Goal: Information Seeking & Learning: Understand process/instructions

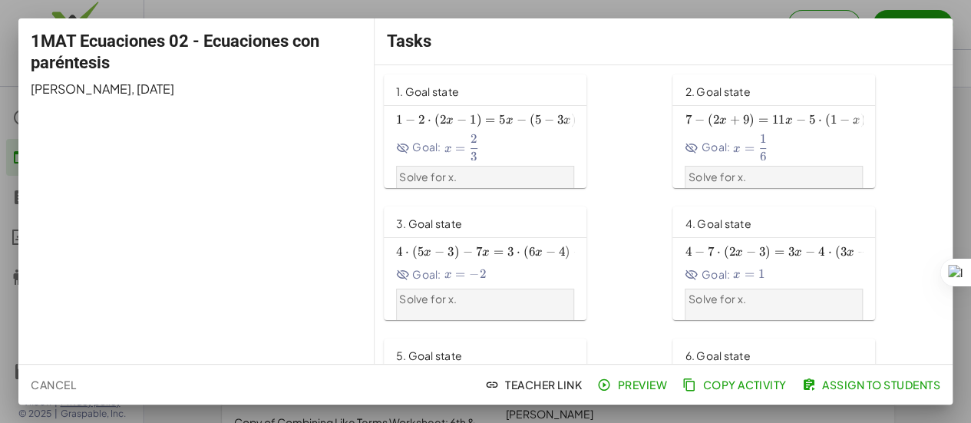
click at [396, 128] on div "1 − 2 ⋅ ( 2 x − 1 ) = 5 x − ( 5 − 3 x ) 1-2\cdot \left(2x-1\right)=5x-\left(5-3…" at bounding box center [485, 134] width 178 height 51
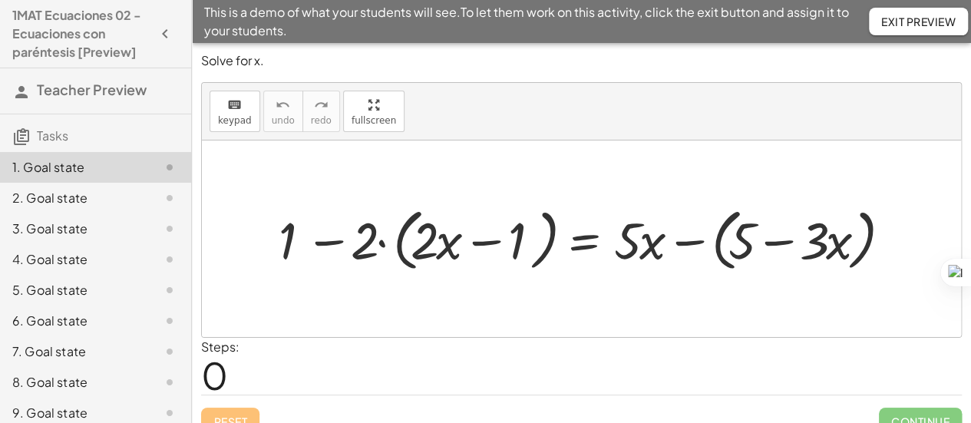
scroll to position [20, 0]
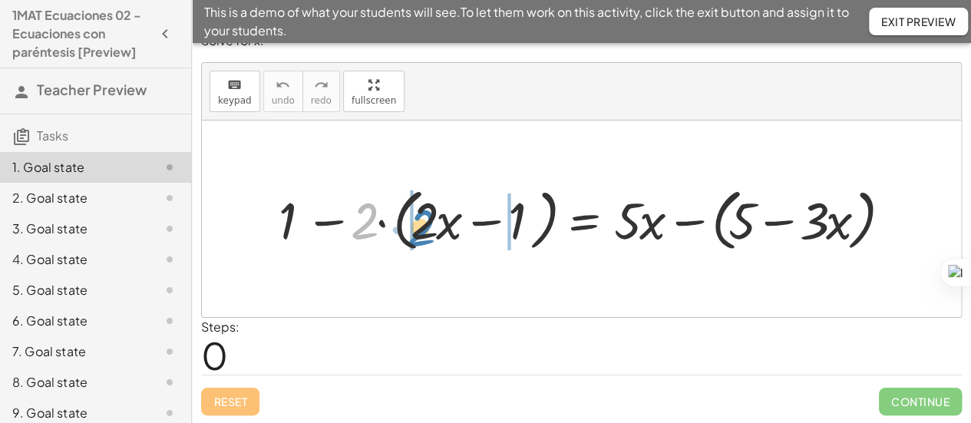
drag, startPoint x: 365, startPoint y: 228, endPoint x: 421, endPoint y: 234, distance: 57.1
click at [421, 234] on div at bounding box center [587, 218] width 632 height 75
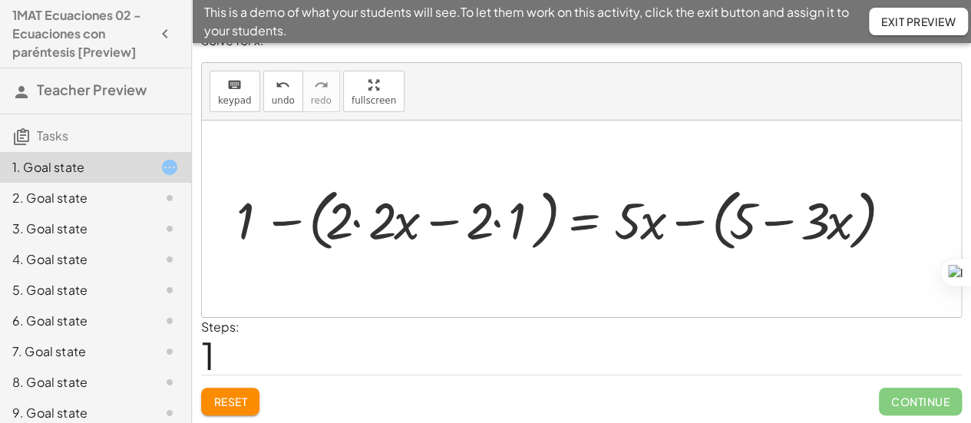
click at [364, 220] on div at bounding box center [566, 218] width 675 height 75
click at [364, 220] on div at bounding box center [587, 218] width 632 height 75
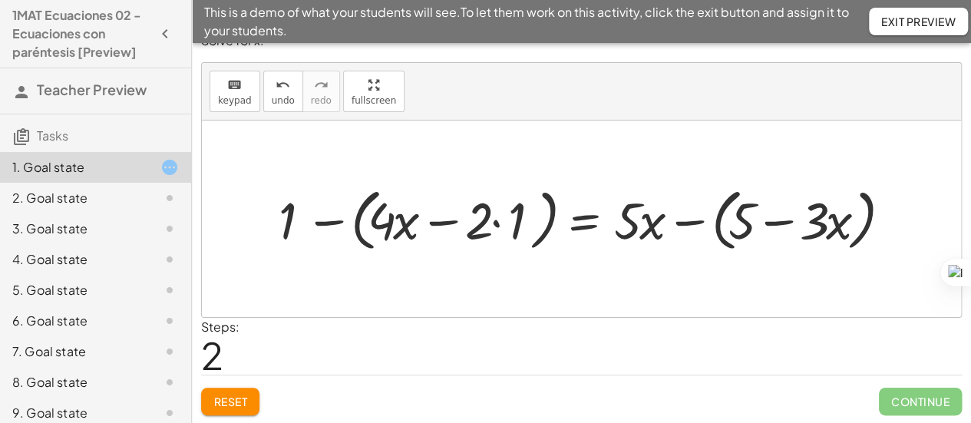
click at [442, 228] on div at bounding box center [587, 218] width 632 height 75
click at [490, 225] on div at bounding box center [587, 218] width 632 height 75
click at [497, 220] on div at bounding box center [587, 218] width 632 height 75
click at [497, 220] on div at bounding box center [609, 218] width 590 height 75
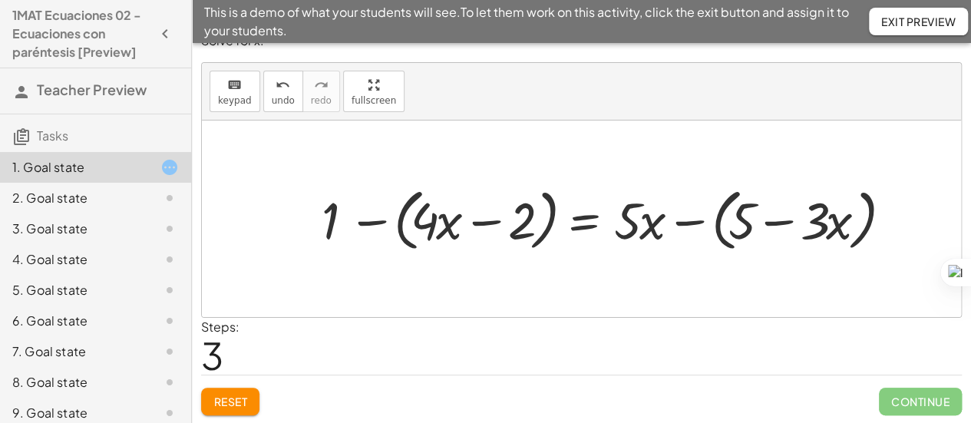
click at [365, 223] on div at bounding box center [609, 218] width 590 height 75
click at [365, 223] on div at bounding box center [626, 218] width 555 height 75
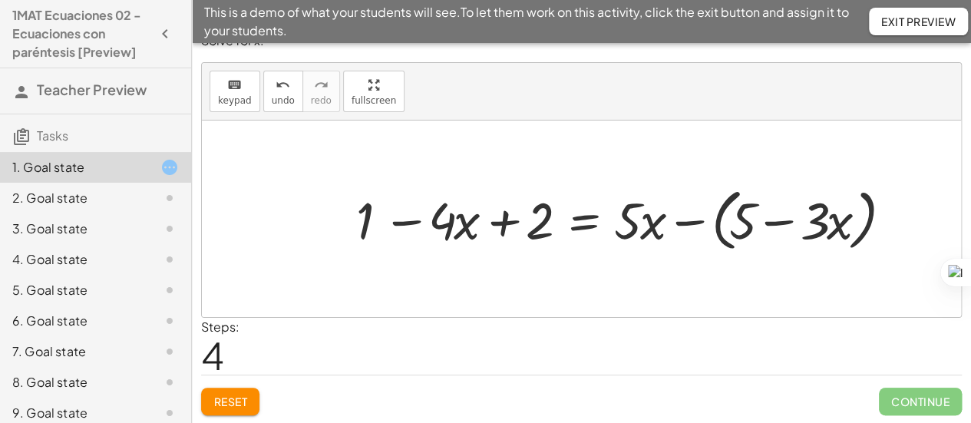
click at [679, 223] on div at bounding box center [626, 218] width 555 height 75
click at [679, 223] on div at bounding box center [609, 219] width 521 height 68
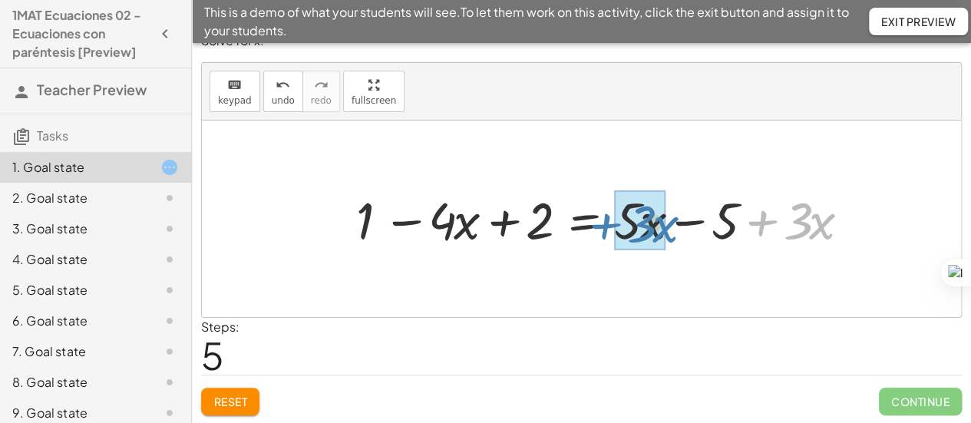
drag, startPoint x: 758, startPoint y: 222, endPoint x: 602, endPoint y: 225, distance: 156.6
click at [602, 225] on div at bounding box center [609, 219] width 521 height 68
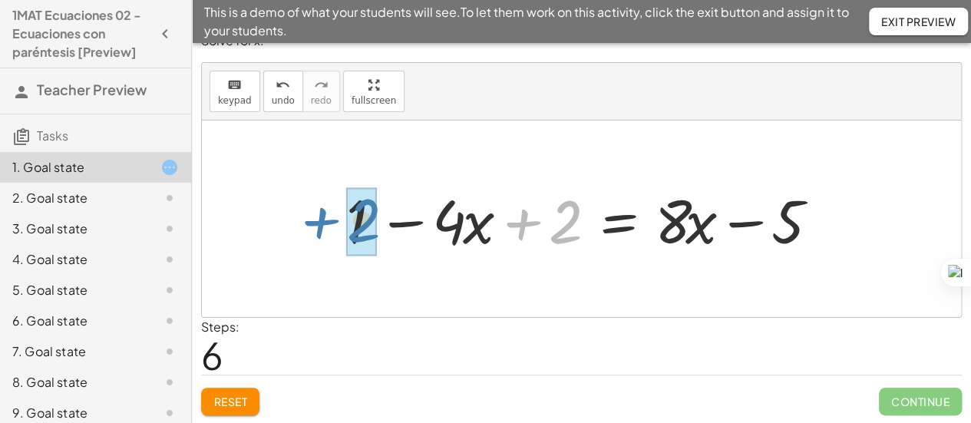
drag, startPoint x: 519, startPoint y: 226, endPoint x: 316, endPoint y: 225, distance: 202.7
click at [316, 225] on div "+ 1 − · 2 · ( + · 2 · x − 1 ) = + · 5 · x − ( + 5 − · 3 · x ) + 1 − ( + · 2 · 2…" at bounding box center [581, 219] width 759 height 197
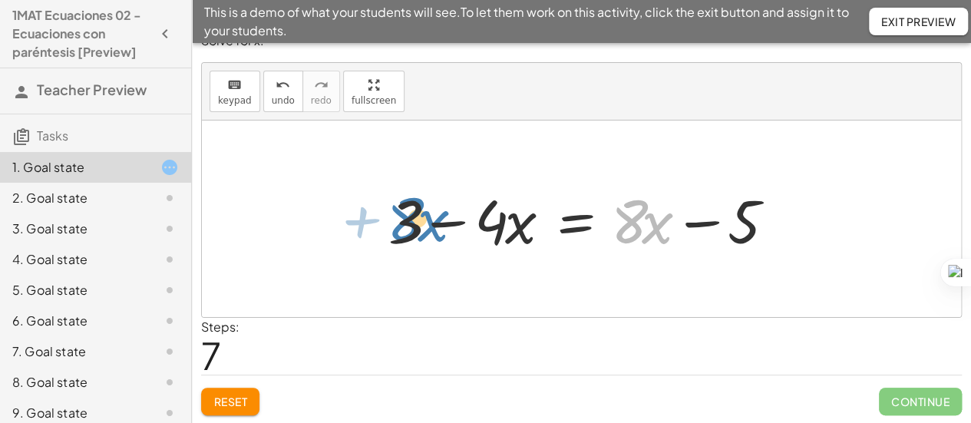
drag, startPoint x: 630, startPoint y: 231, endPoint x: 406, endPoint y: 229, distance: 224.2
click at [406, 229] on div at bounding box center [582, 219] width 402 height 79
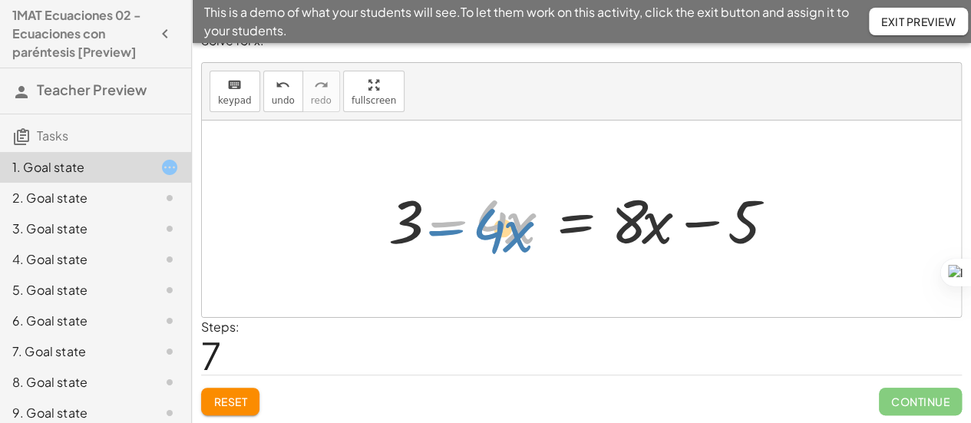
drag, startPoint x: 503, startPoint y: 221, endPoint x: 491, endPoint y: 230, distance: 14.3
click at [491, 230] on div at bounding box center [587, 219] width 412 height 79
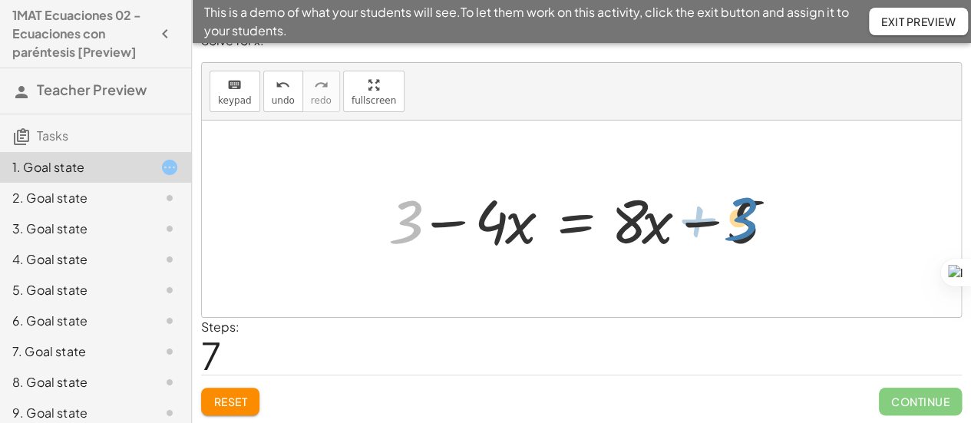
drag, startPoint x: 408, startPoint y: 232, endPoint x: 743, endPoint y: 228, distance: 334.7
click at [743, 228] on div at bounding box center [587, 219] width 412 height 79
drag, startPoint x: 651, startPoint y: 237, endPoint x: 629, endPoint y: 249, distance: 24.8
click at [629, 249] on div at bounding box center [587, 219] width 412 height 79
click at [574, 221] on div at bounding box center [587, 219] width 412 height 79
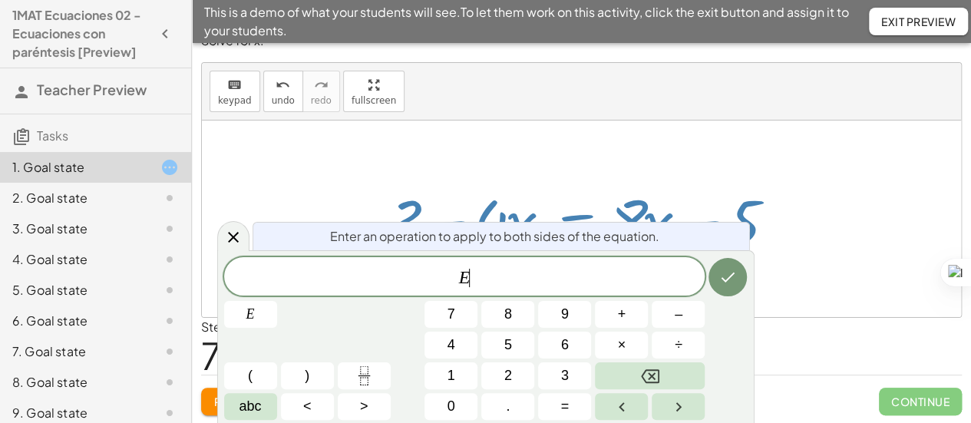
click at [574, 221] on div at bounding box center [587, 219] width 412 height 79
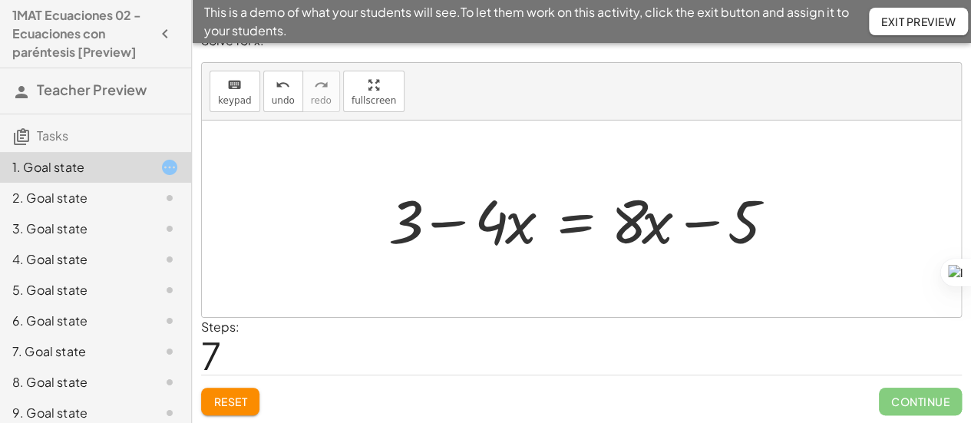
click at [572, 229] on div at bounding box center [587, 219] width 412 height 79
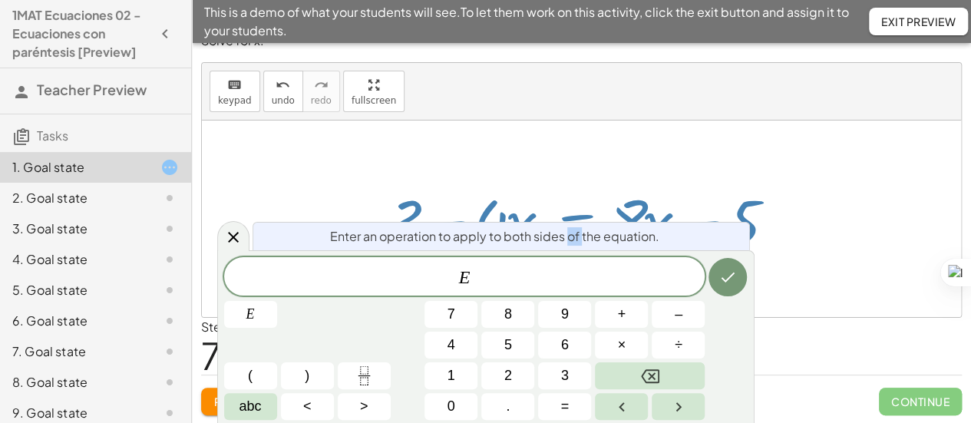
click at [572, 229] on span "Enter an operation to apply to both sides of the equation." at bounding box center [494, 236] width 329 height 18
click at [510, 277] on span "E ​" at bounding box center [464, 277] width 481 height 21
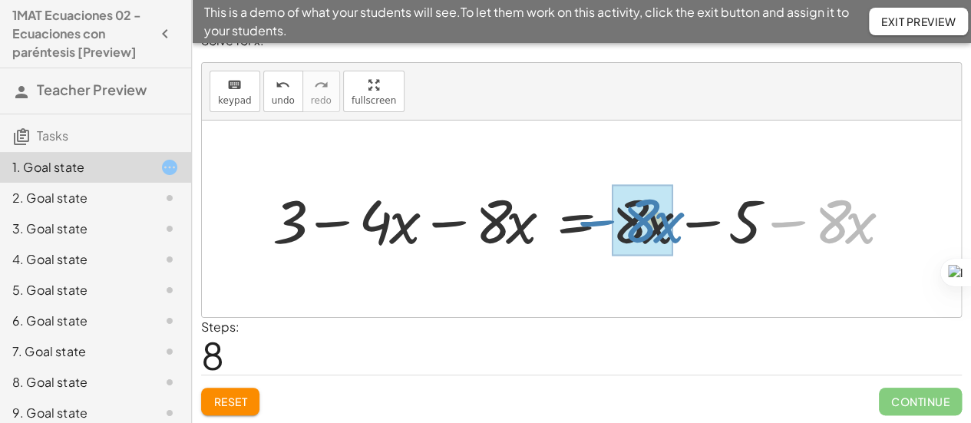
drag, startPoint x: 797, startPoint y: 226, endPoint x: 604, endPoint y: 225, distance: 192.7
click at [604, 225] on div at bounding box center [588, 219] width 646 height 79
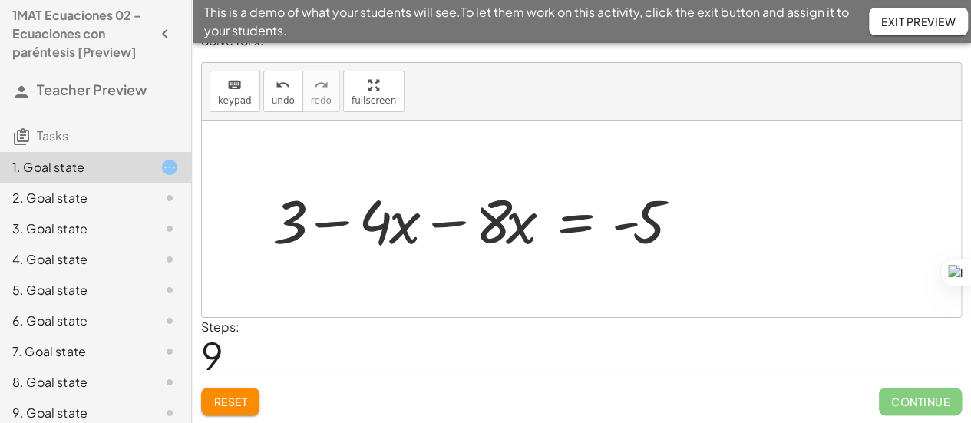
click at [448, 220] on div at bounding box center [481, 219] width 433 height 79
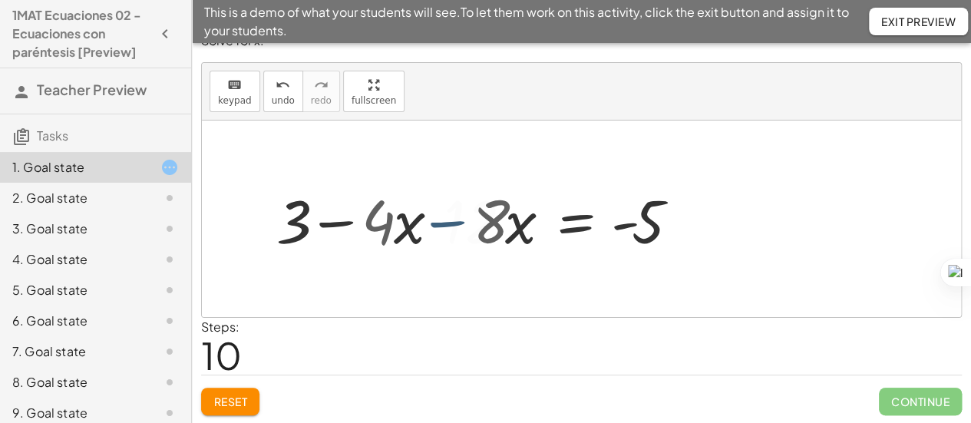
click at [448, 220] on div at bounding box center [523, 219] width 347 height 79
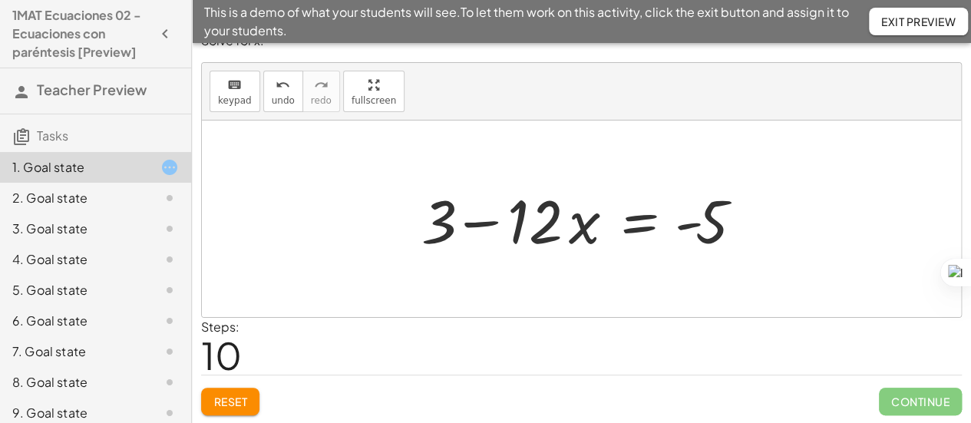
click at [631, 227] on div at bounding box center [587, 219] width 347 height 79
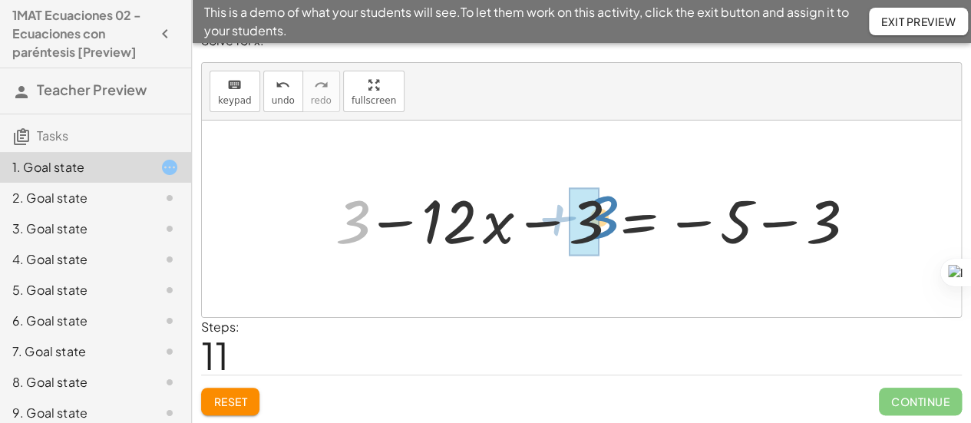
drag, startPoint x: 357, startPoint y: 226, endPoint x: 606, endPoint y: 222, distance: 248.8
click at [606, 222] on div at bounding box center [599, 219] width 543 height 79
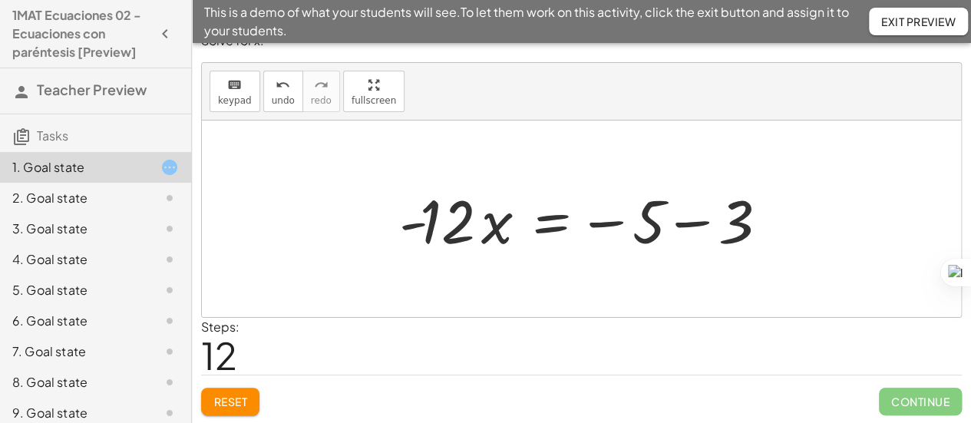
click at [695, 218] on div at bounding box center [586, 219] width 391 height 79
click at [695, 218] on div at bounding box center [581, 219] width 759 height 197
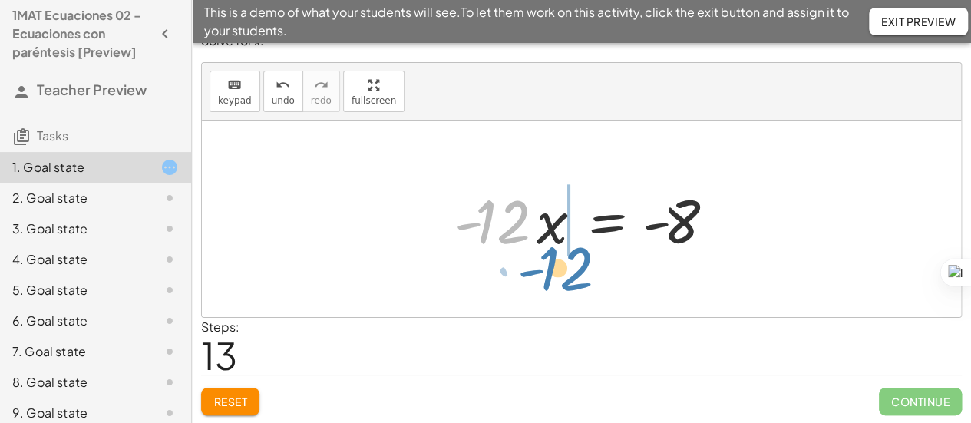
drag, startPoint x: 500, startPoint y: 224, endPoint x: 537, endPoint y: 260, distance: 51.6
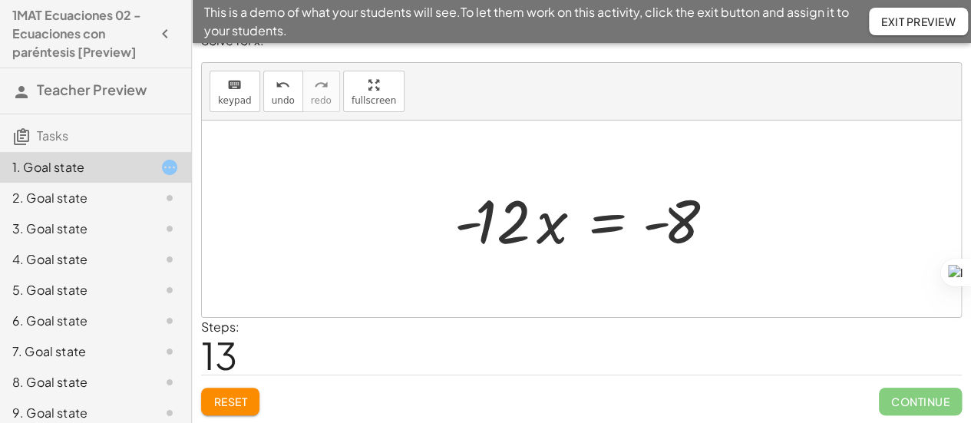
click at [608, 226] on div at bounding box center [588, 219] width 282 height 79
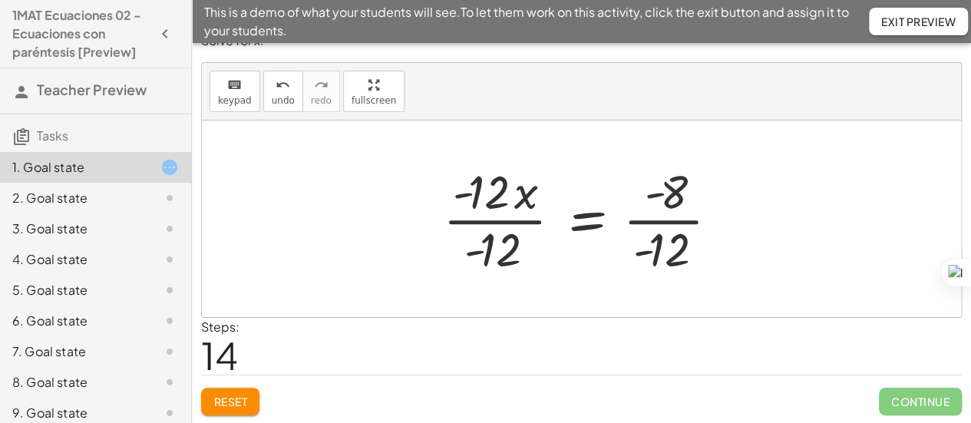
click at [492, 216] on div at bounding box center [586, 219] width 303 height 118
click at [492, 216] on div at bounding box center [581, 219] width 759 height 197
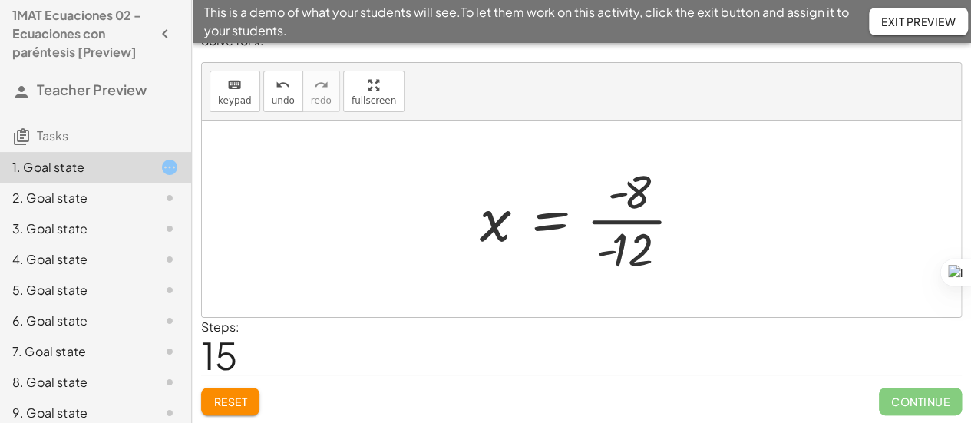
click at [612, 253] on div at bounding box center [587, 219] width 230 height 118
click at [612, 253] on div at bounding box center [575, 219] width 206 height 118
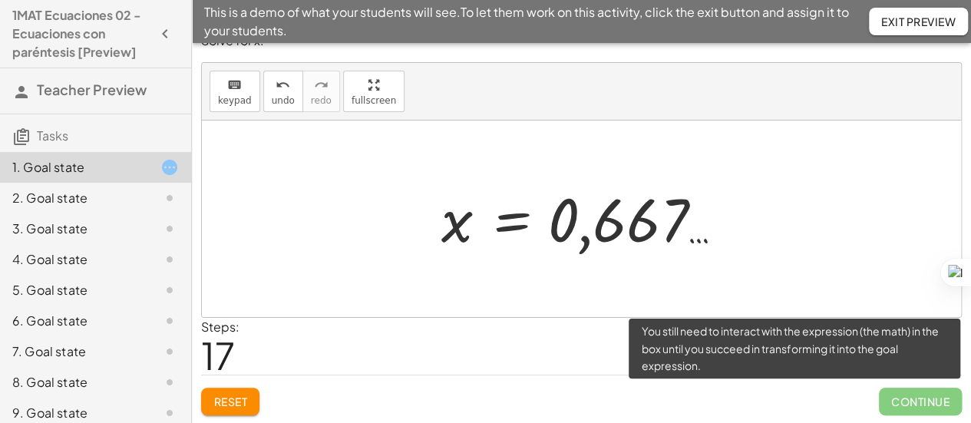
click at [929, 396] on span "Continue" at bounding box center [920, 402] width 83 height 28
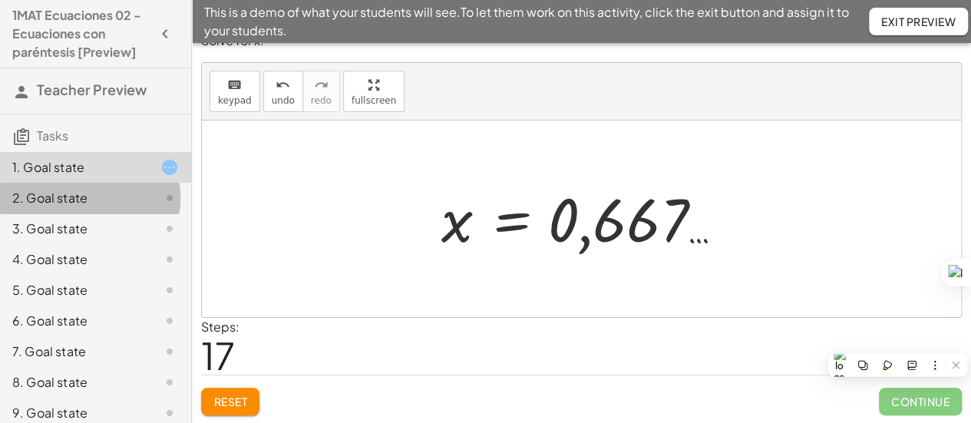
click at [80, 205] on div "2. Goal state" at bounding box center [74, 198] width 124 height 18
